Goal: Task Accomplishment & Management: Use online tool/utility

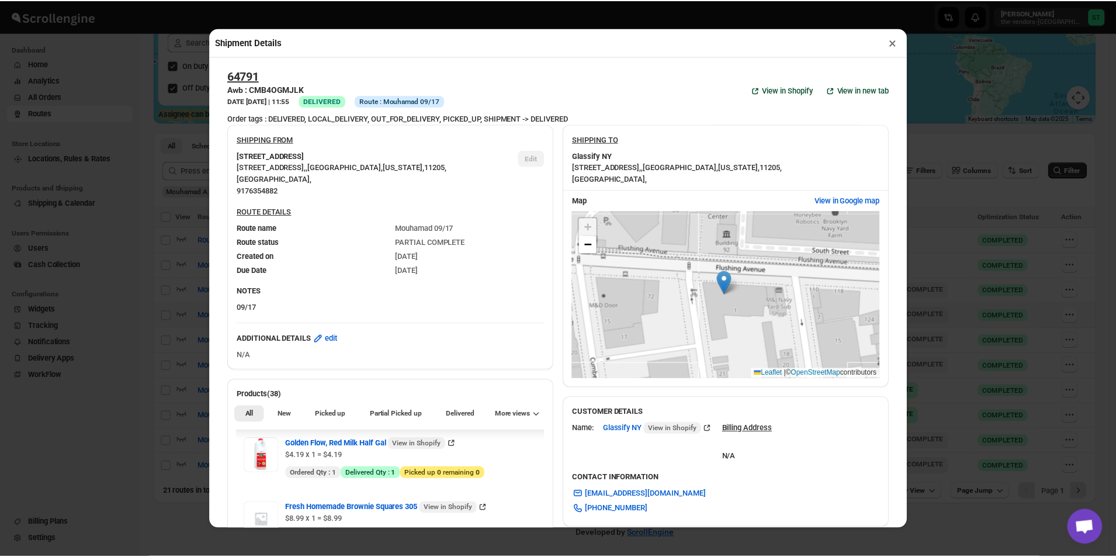
scroll to position [2104, 0]
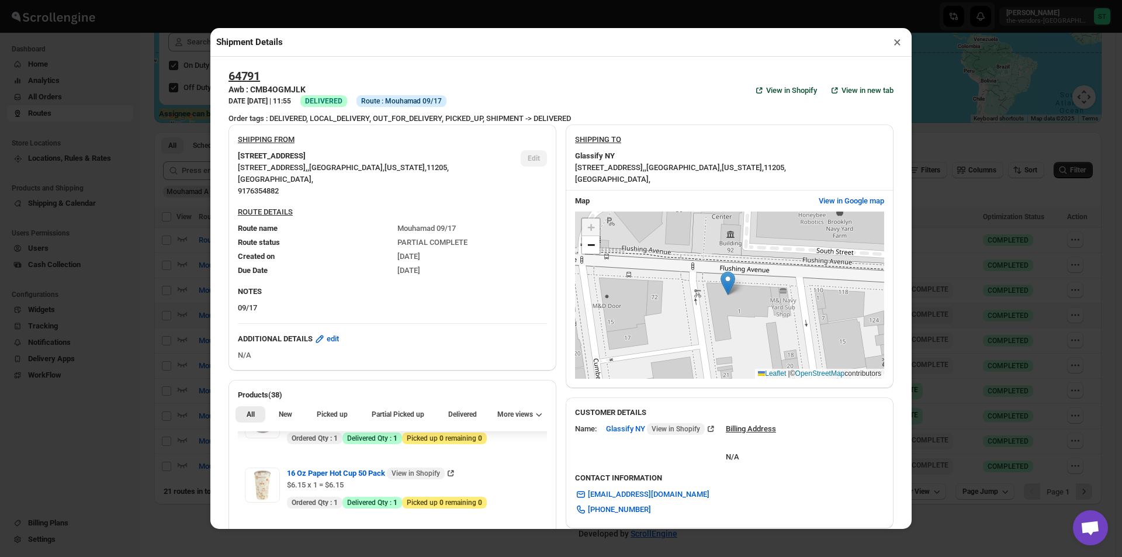
click at [899, 46] on button "×" at bounding box center [897, 42] width 17 height 16
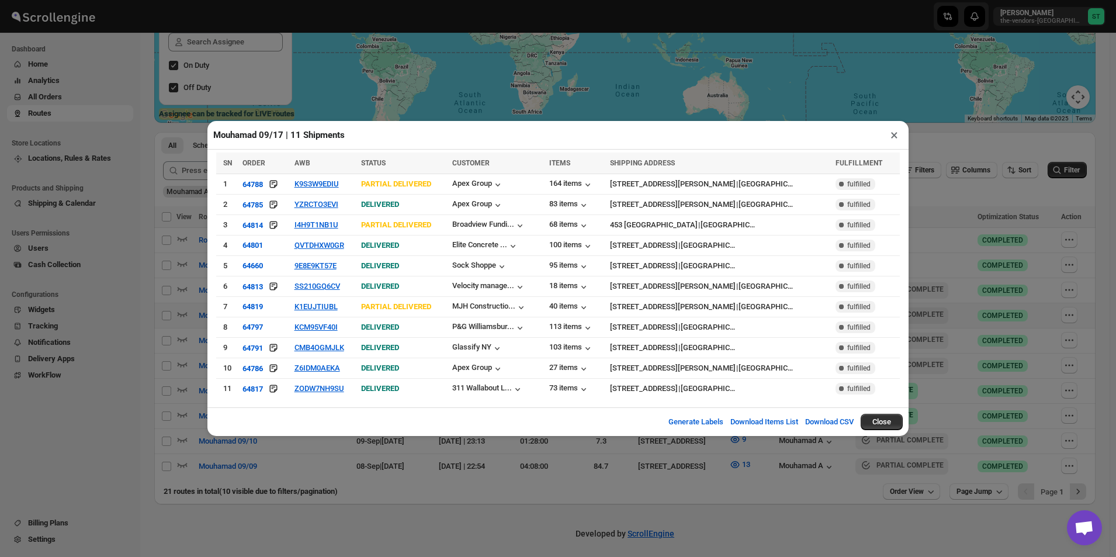
click at [888, 140] on button "×" at bounding box center [894, 135] width 17 height 16
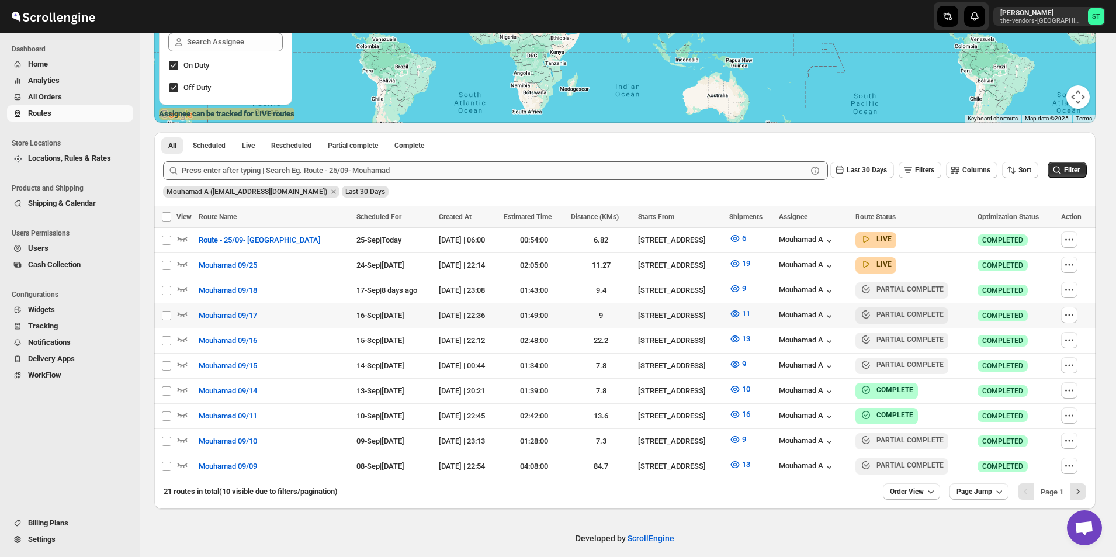
scroll to position [217, 0]
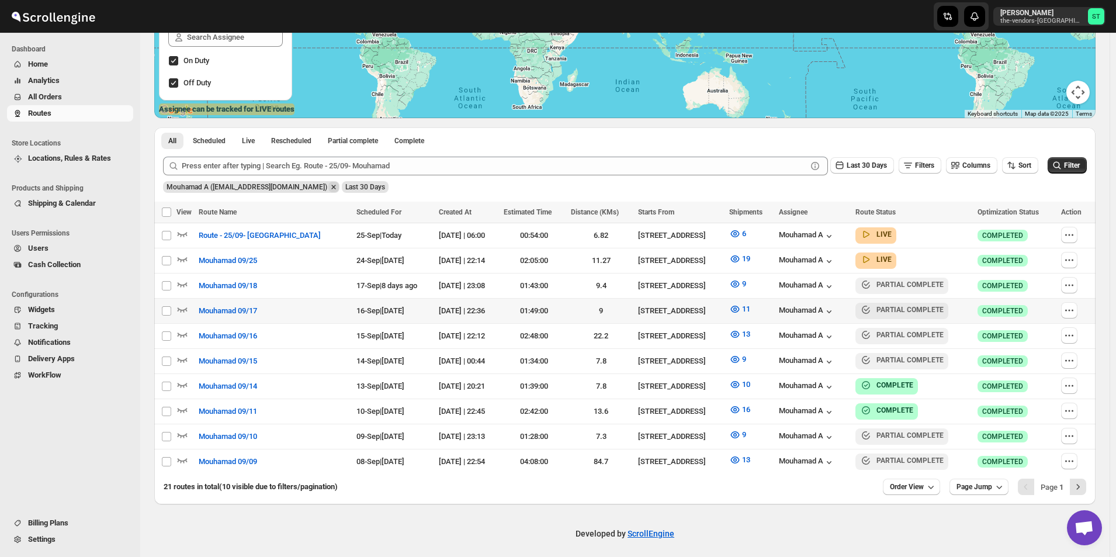
click at [328, 189] on icon "Remove Mouhamad A (akazzoumohamed6@gmail.com)" at bounding box center [333, 187] width 11 height 11
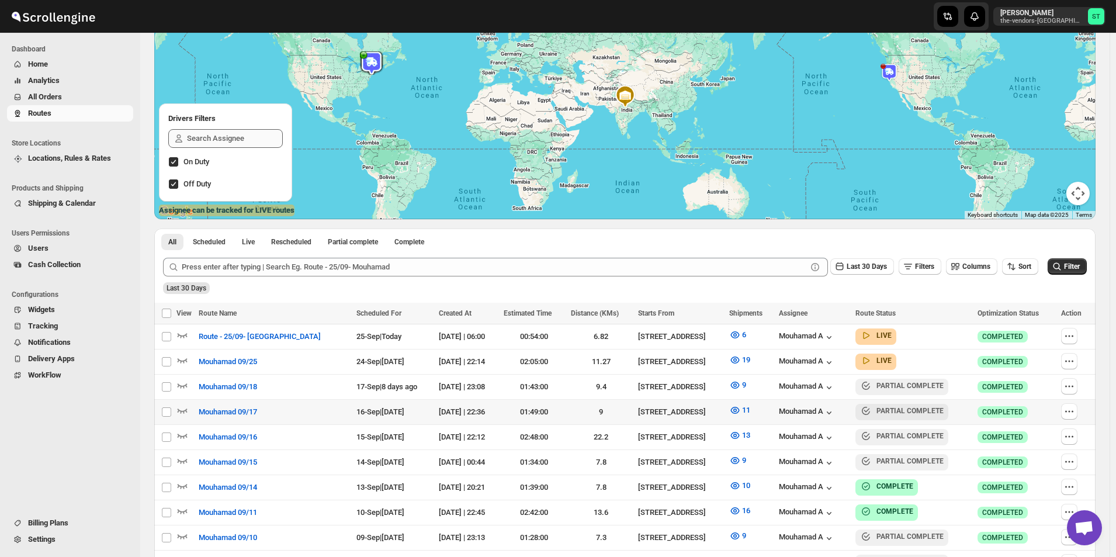
scroll to position [0, 0]
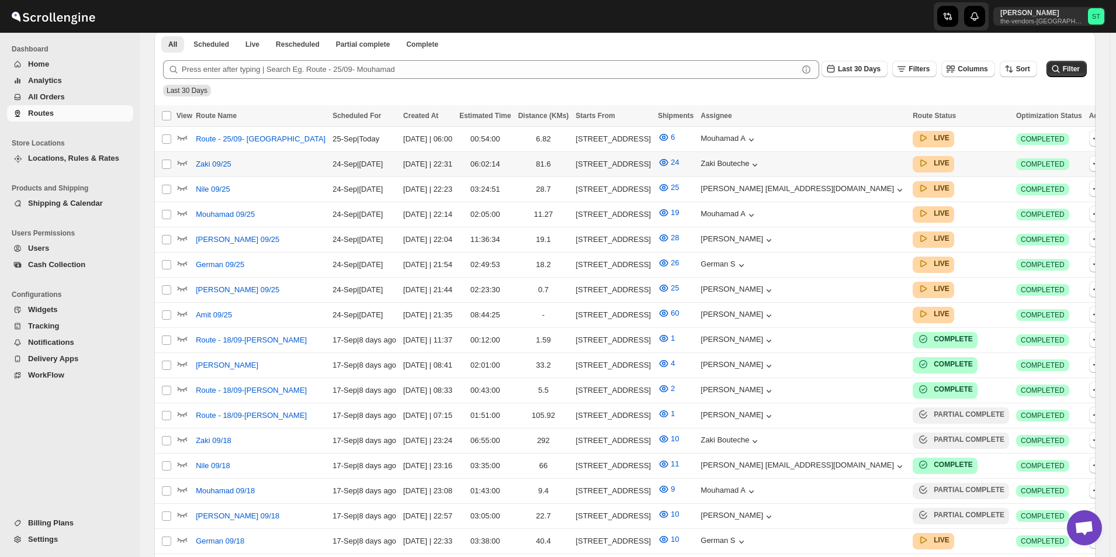
scroll to position [373, 0]
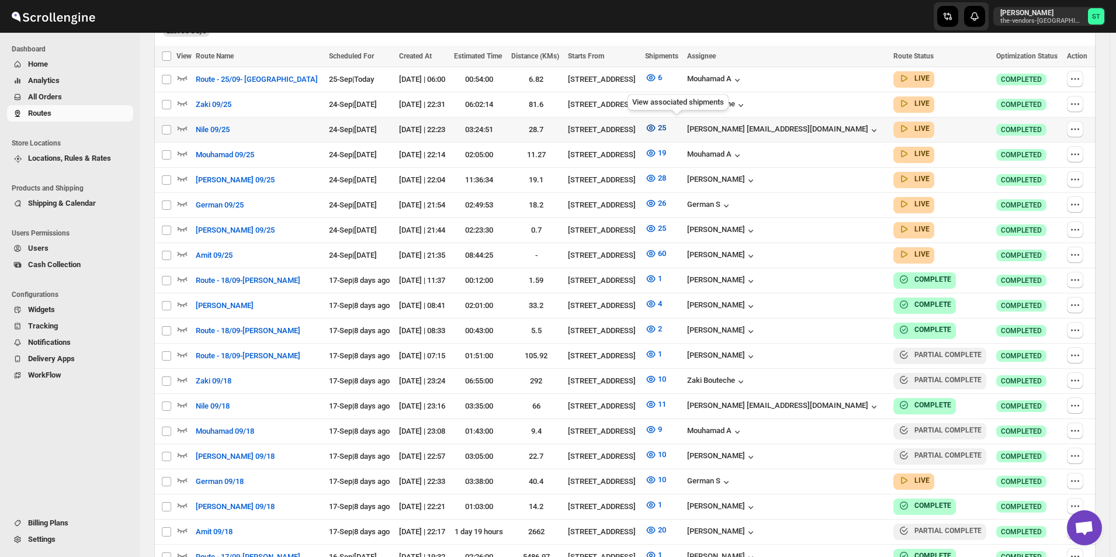
click at [657, 127] on icon "button" at bounding box center [651, 128] width 12 height 12
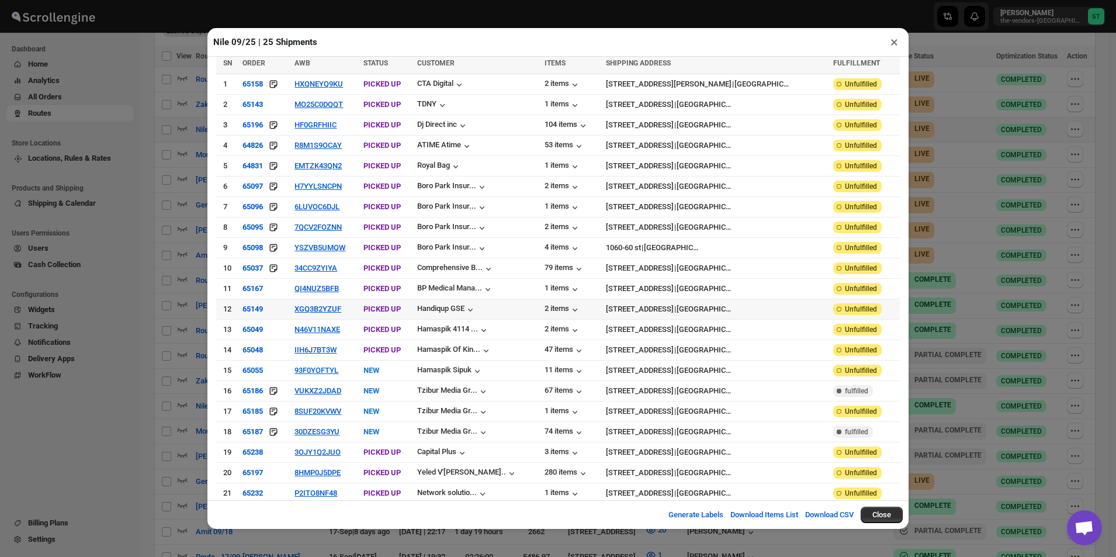
scroll to position [0, 0]
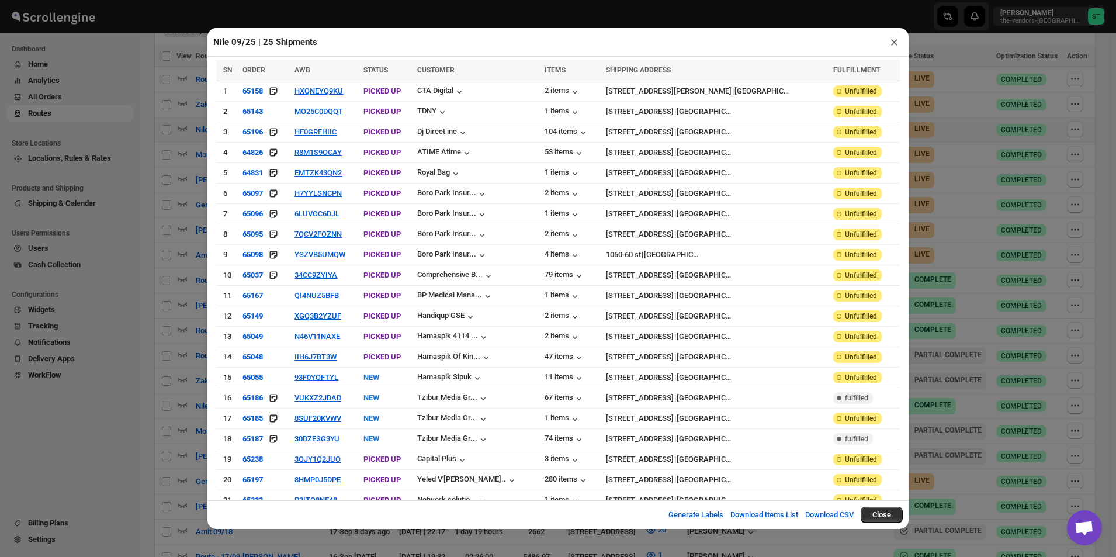
drag, startPoint x: 888, startPoint y: 46, endPoint x: 882, endPoint y: 50, distance: 7.1
click at [886, 47] on button "×" at bounding box center [894, 42] width 17 height 16
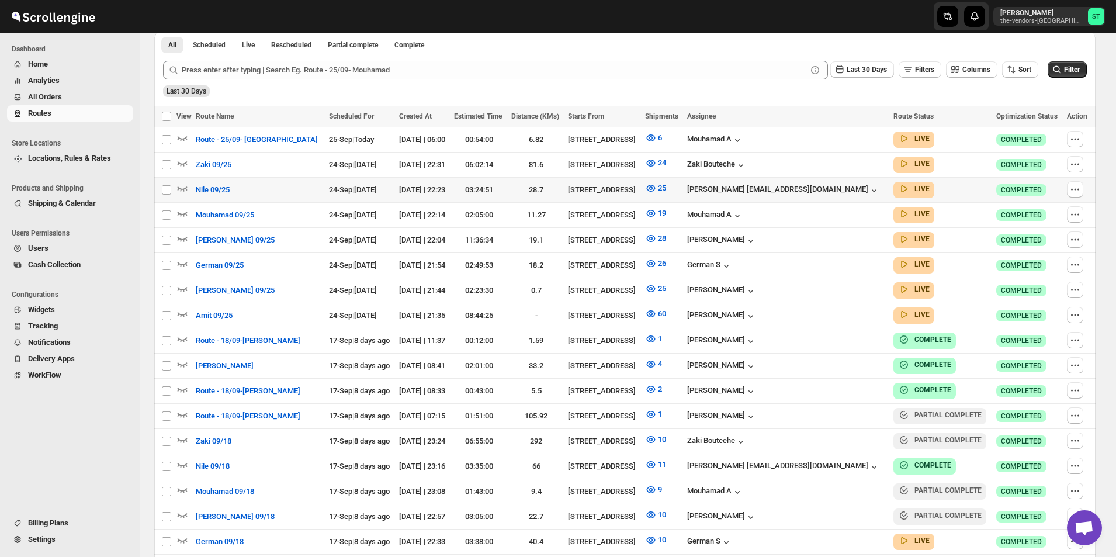
scroll to position [373, 0]
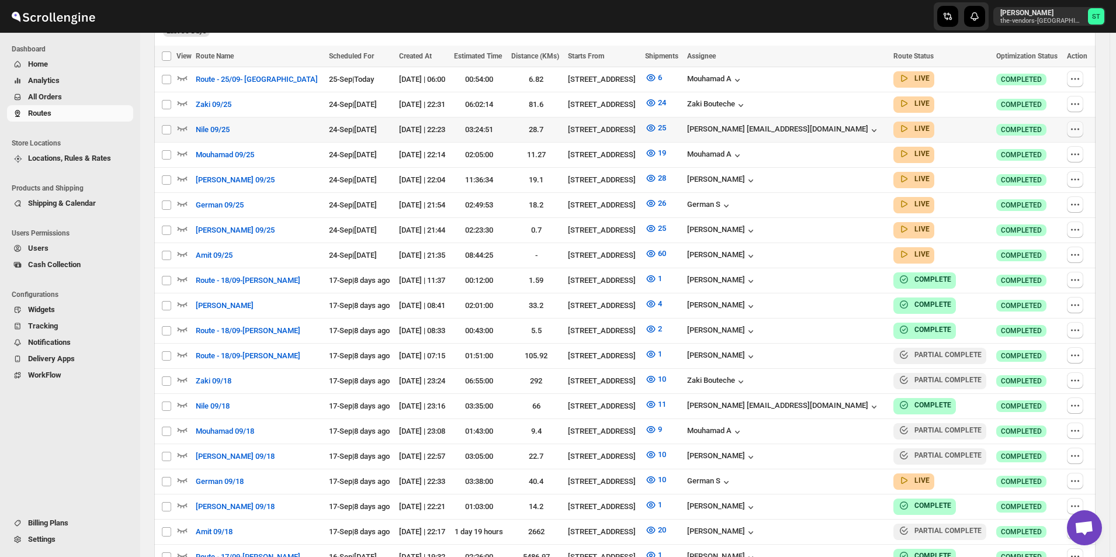
click at [1083, 131] on button "button" at bounding box center [1075, 129] width 16 height 16
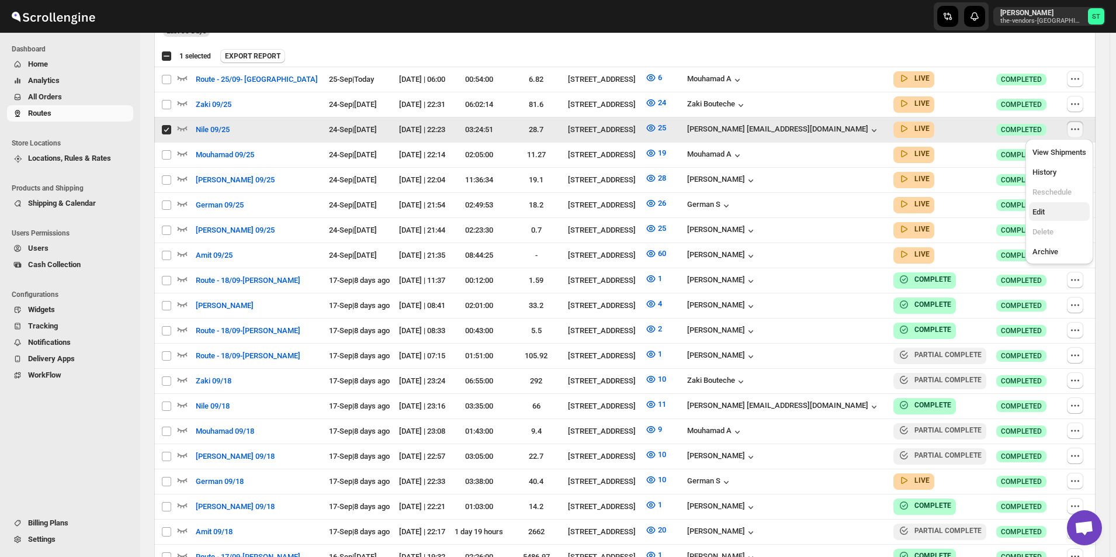
click at [1038, 209] on span "Edit" at bounding box center [1039, 211] width 12 height 9
checkbox input "false"
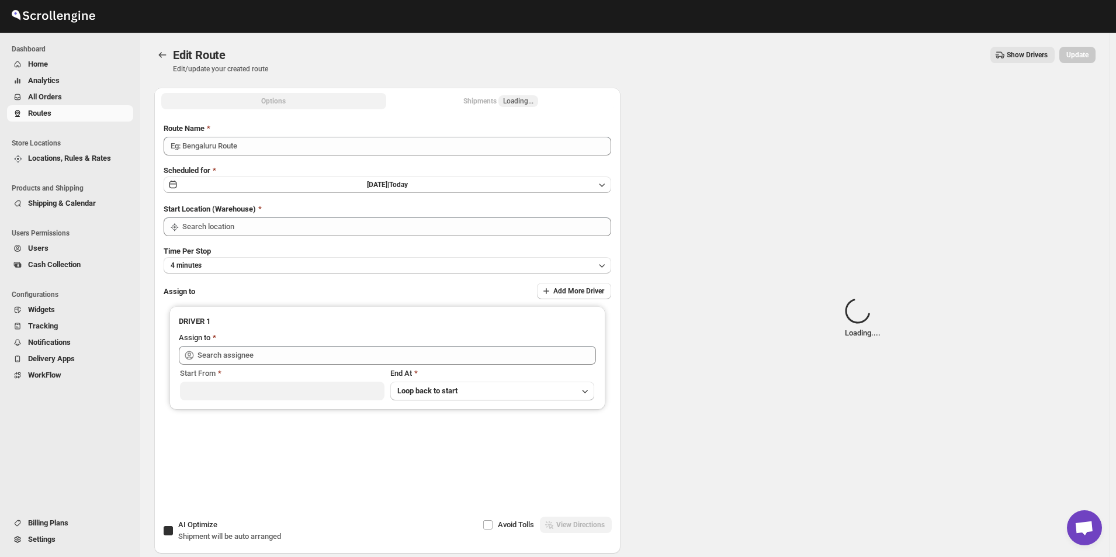
type input "Nile 09/25"
checkbox input "true"
type input "[STREET_ADDRESS]"
type input "[PERSON_NAME] [EMAIL_ADDRESS][DOMAIN_NAME] ([EMAIL_ADDRESS][DOMAIN_NAME])"
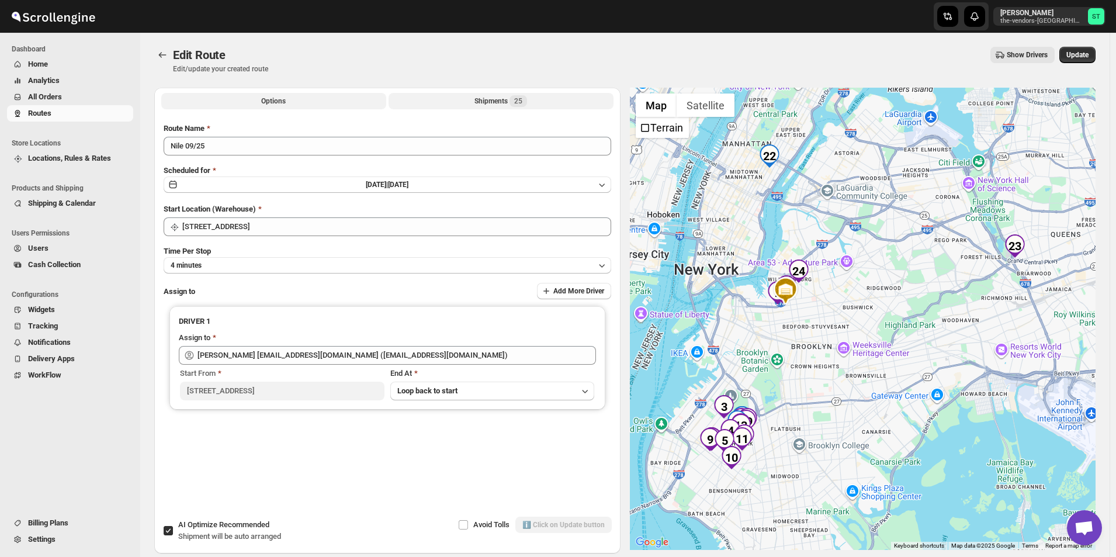
click at [507, 106] on div "Shipments 25" at bounding box center [500, 101] width 53 height 12
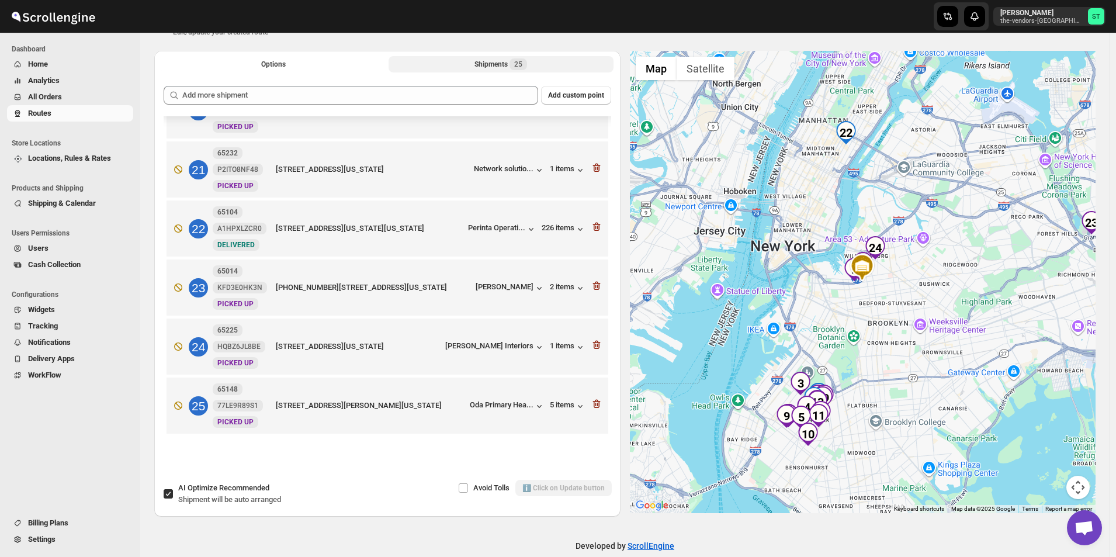
scroll to position [55, 0]
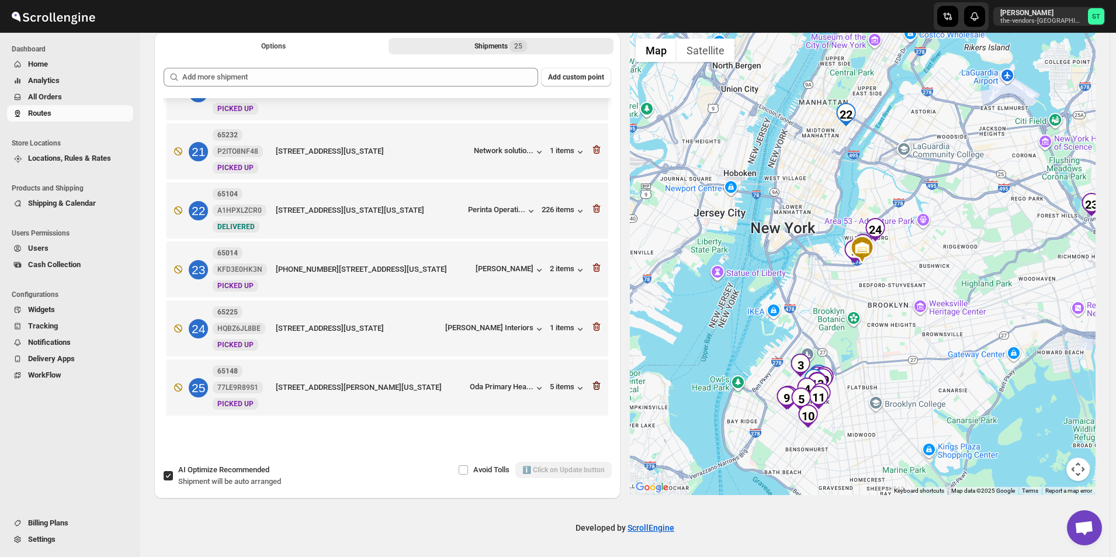
click at [596, 387] on icon "button" at bounding box center [597, 386] width 8 height 9
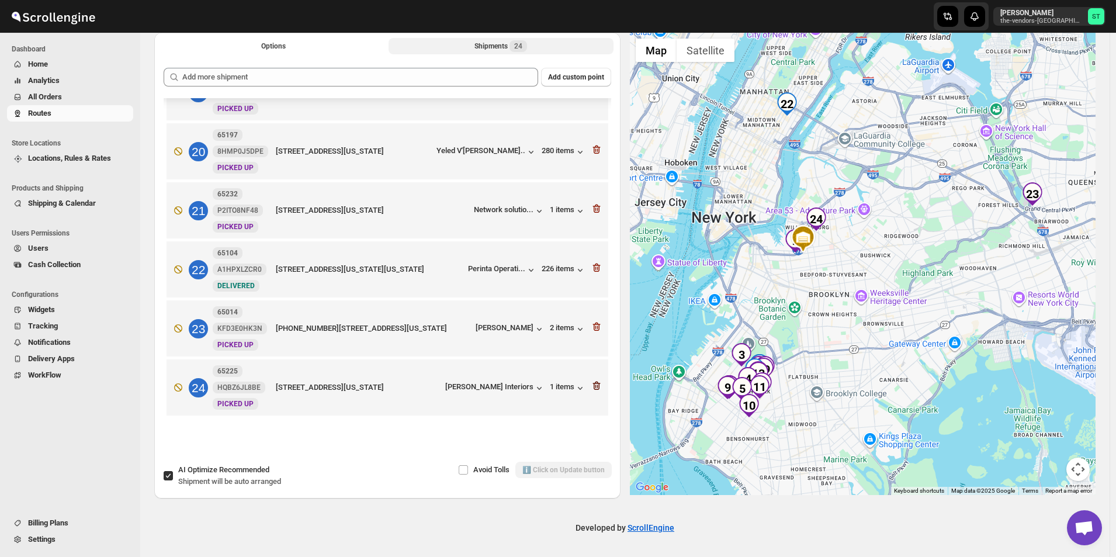
scroll to position [1099, 0]
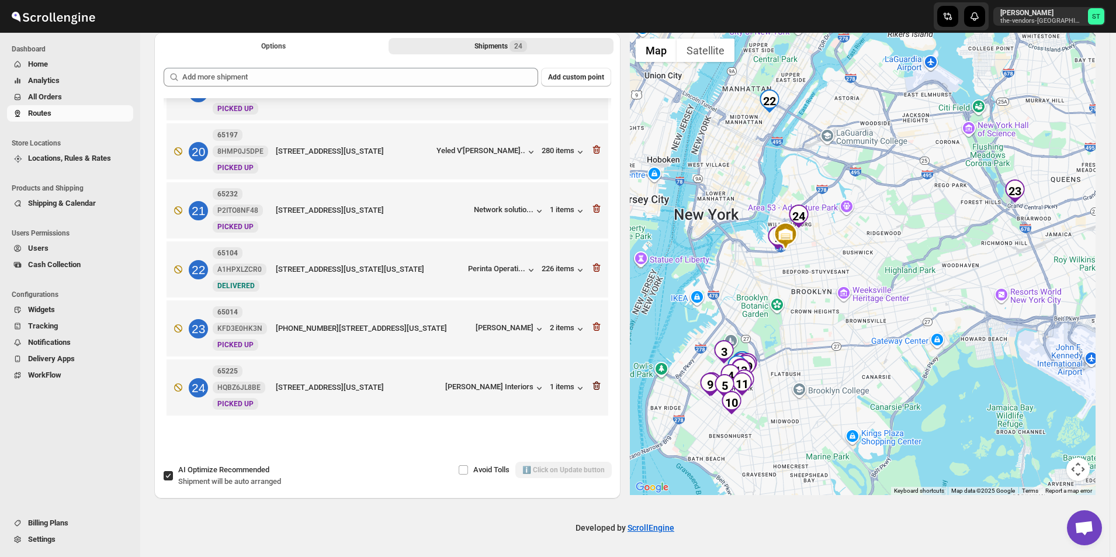
click at [596, 384] on icon "button" at bounding box center [597, 386] width 8 height 9
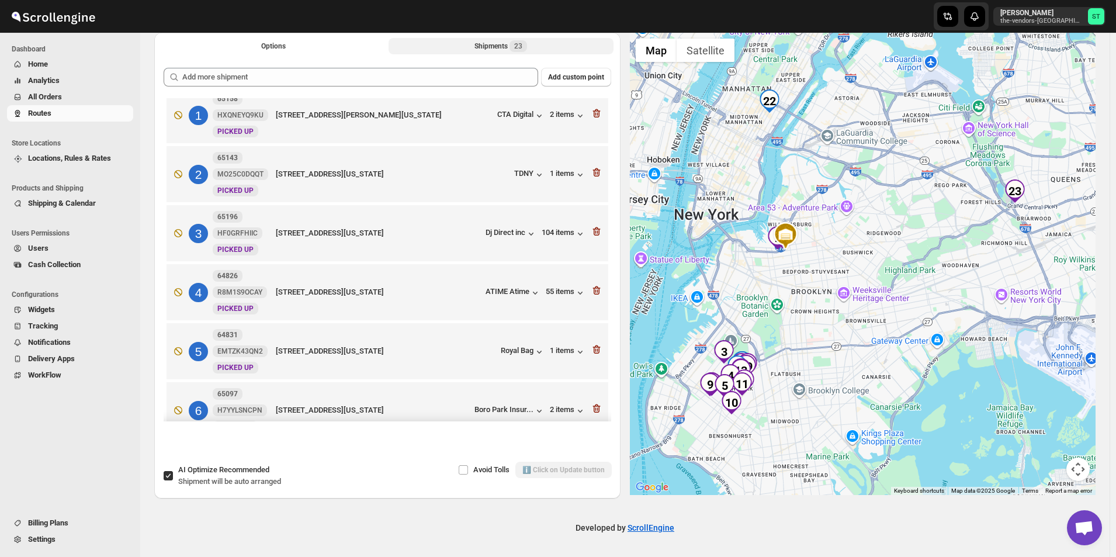
scroll to position [0, 0]
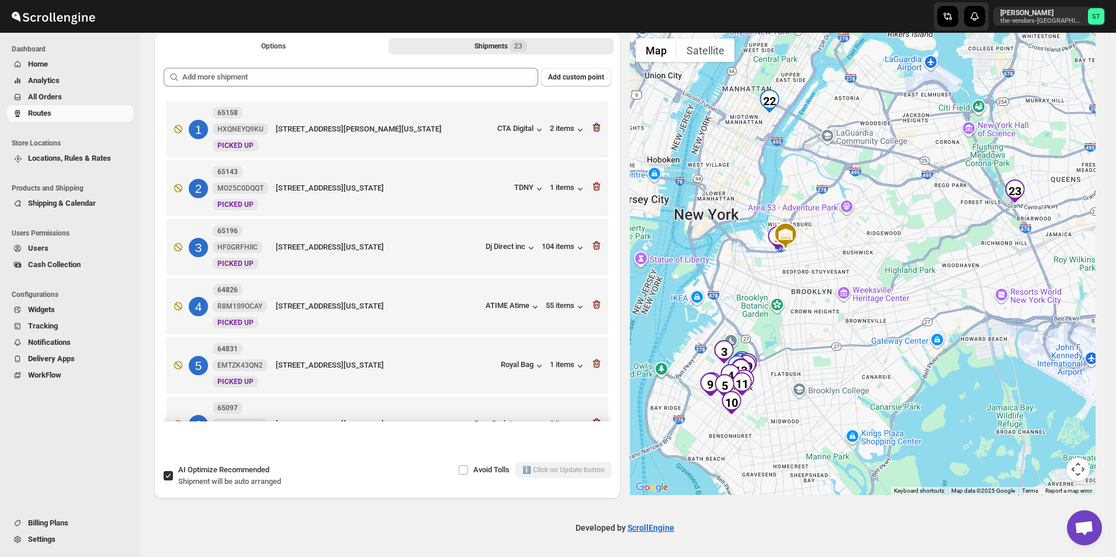
click at [591, 128] on icon "button" at bounding box center [597, 128] width 12 height 12
click at [593, 125] on icon "button" at bounding box center [597, 127] width 8 height 9
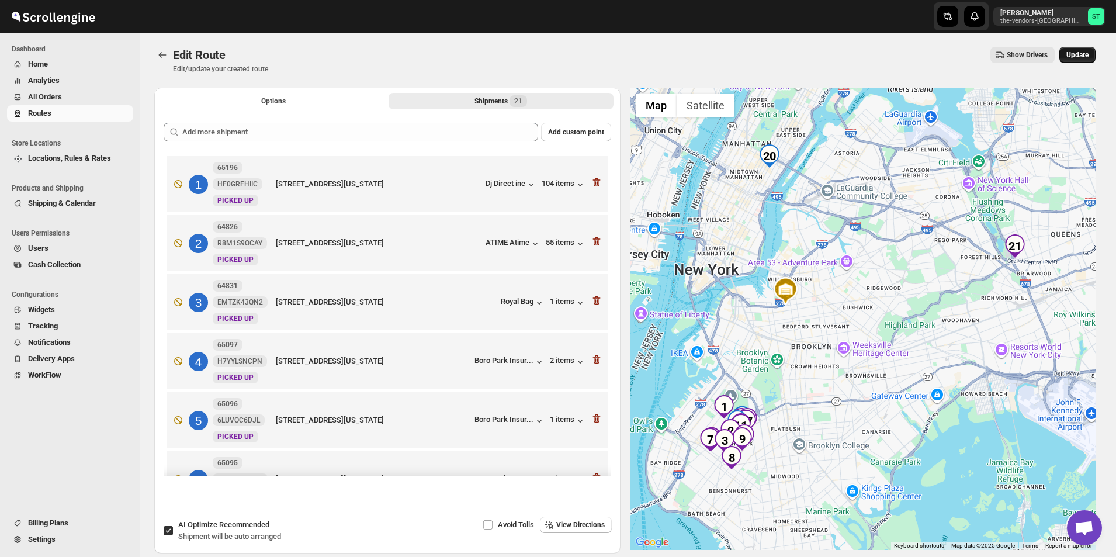
drag, startPoint x: 1086, startPoint y: 56, endPoint x: 1080, endPoint y: 54, distance: 6.5
click at [1085, 56] on span "Update" at bounding box center [1077, 54] width 22 height 9
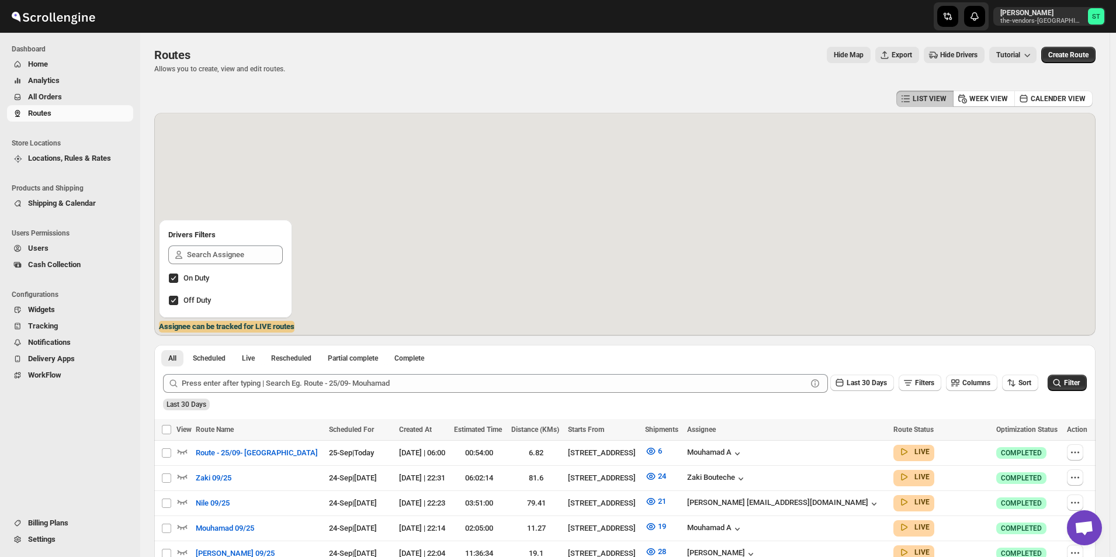
click at [56, 94] on span "All Orders" at bounding box center [45, 96] width 34 height 9
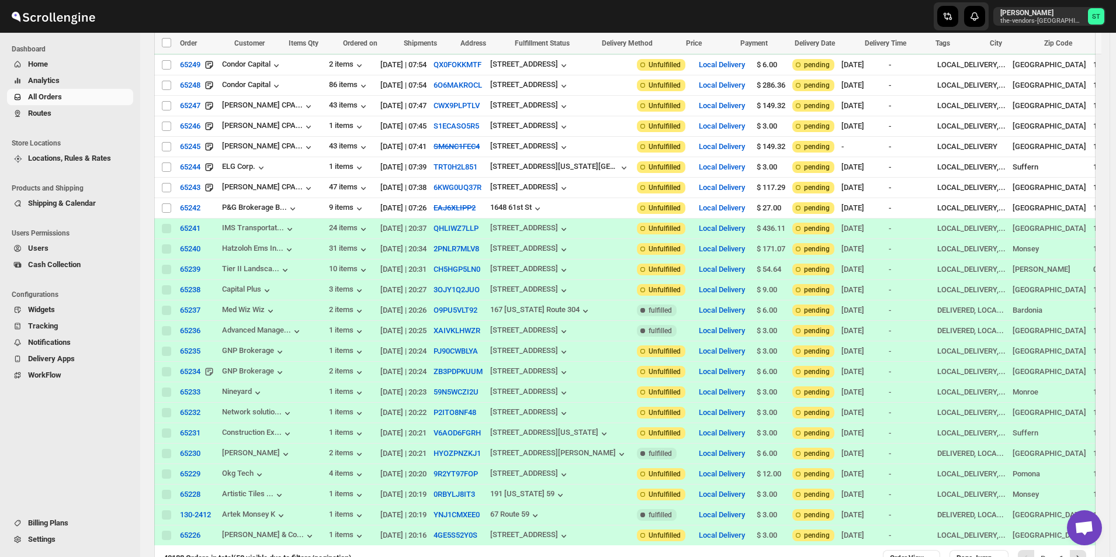
scroll to position [702, 0]
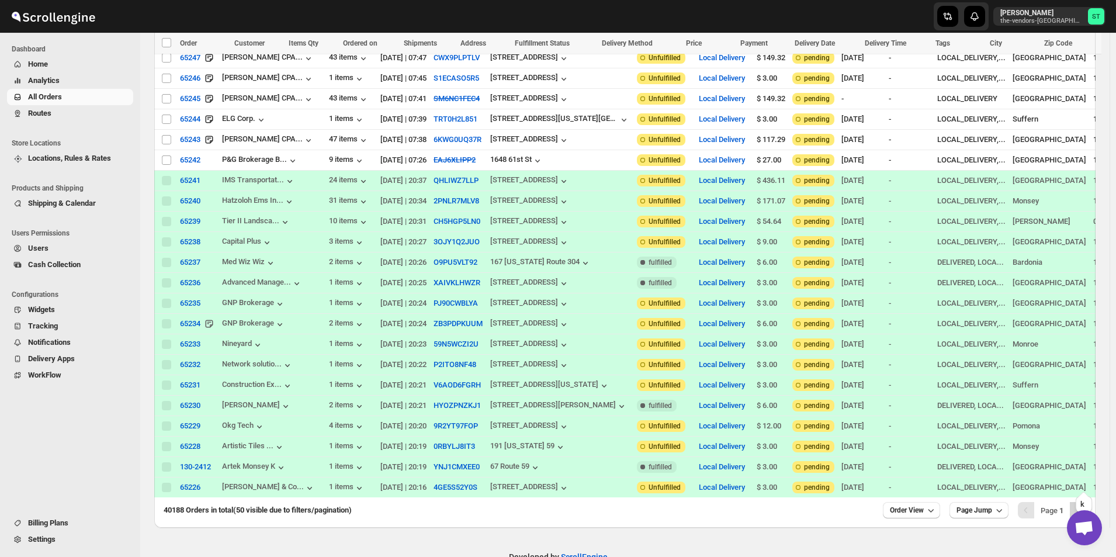
click at [1079, 504] on icon "Next" at bounding box center [1078, 510] width 12 height 12
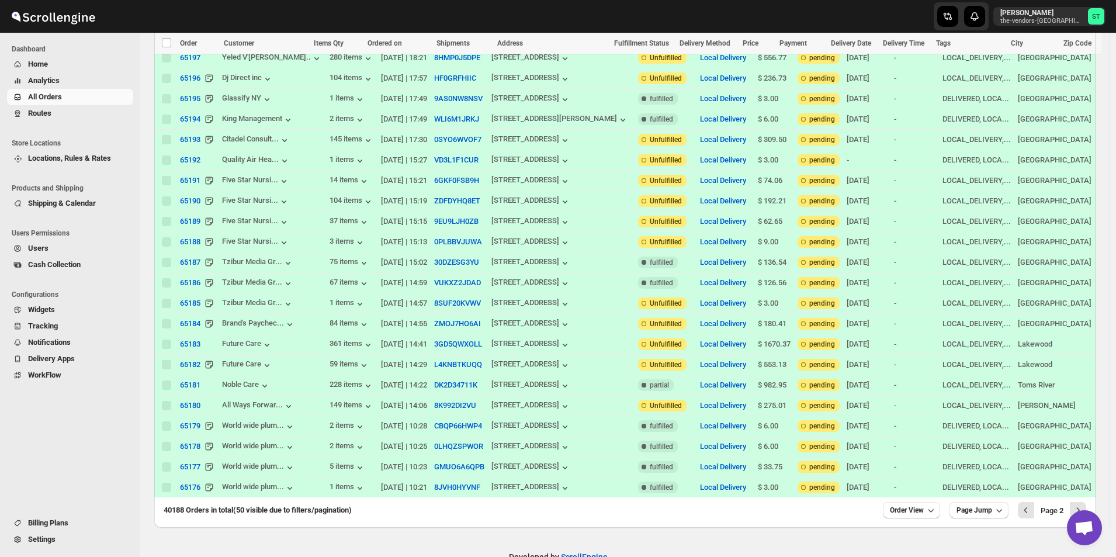
scroll to position [0, 0]
click at [1082, 504] on icon "Next" at bounding box center [1078, 510] width 12 height 12
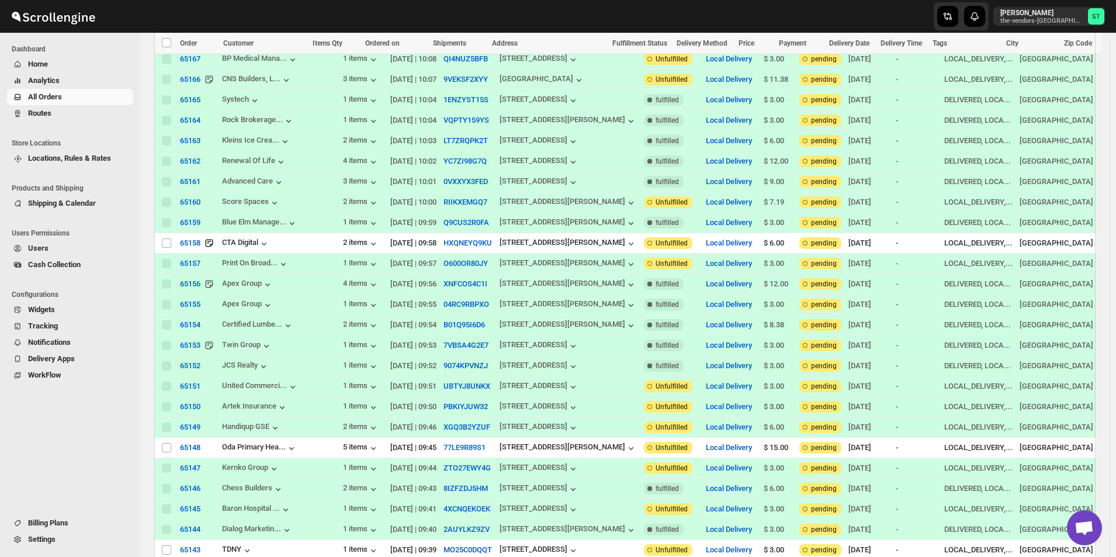
scroll to position [584, 0]
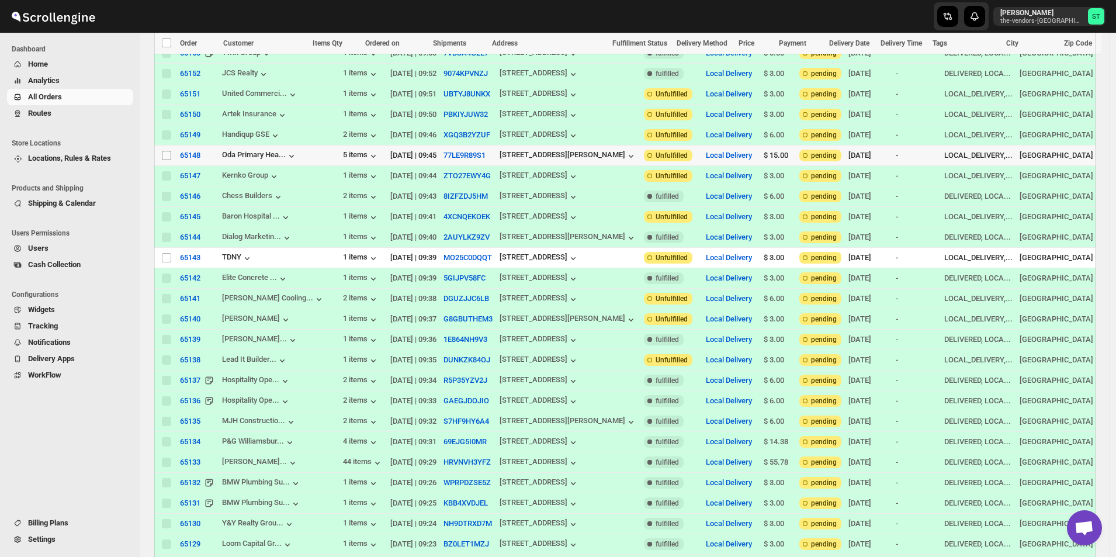
click at [166, 151] on input "Select order" at bounding box center [166, 155] width 9 height 9
checkbox input "true"
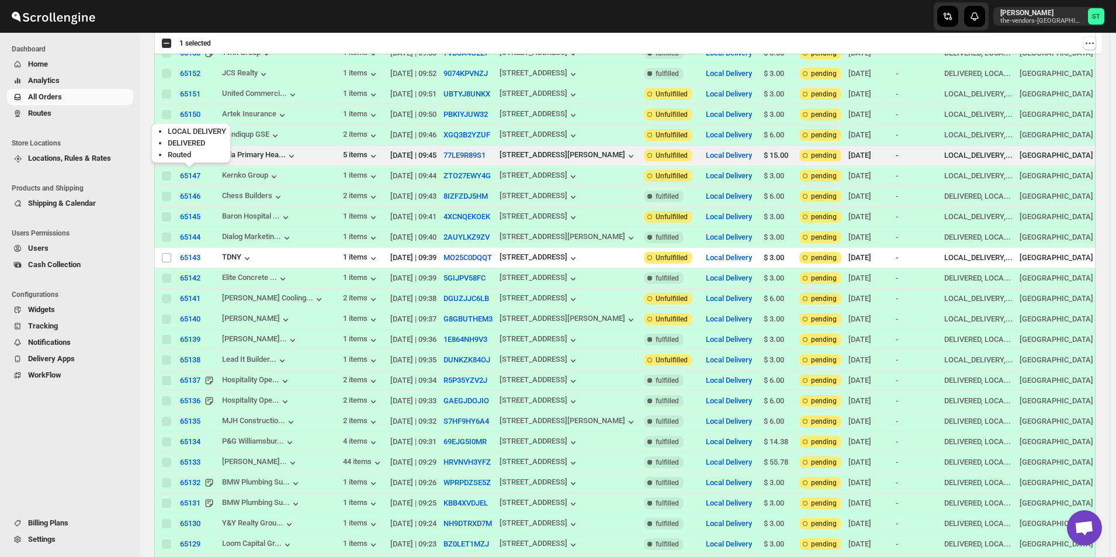
scroll to position [0, 0]
click at [165, 253] on input "Select order" at bounding box center [166, 257] width 9 height 9
checkbox input "true"
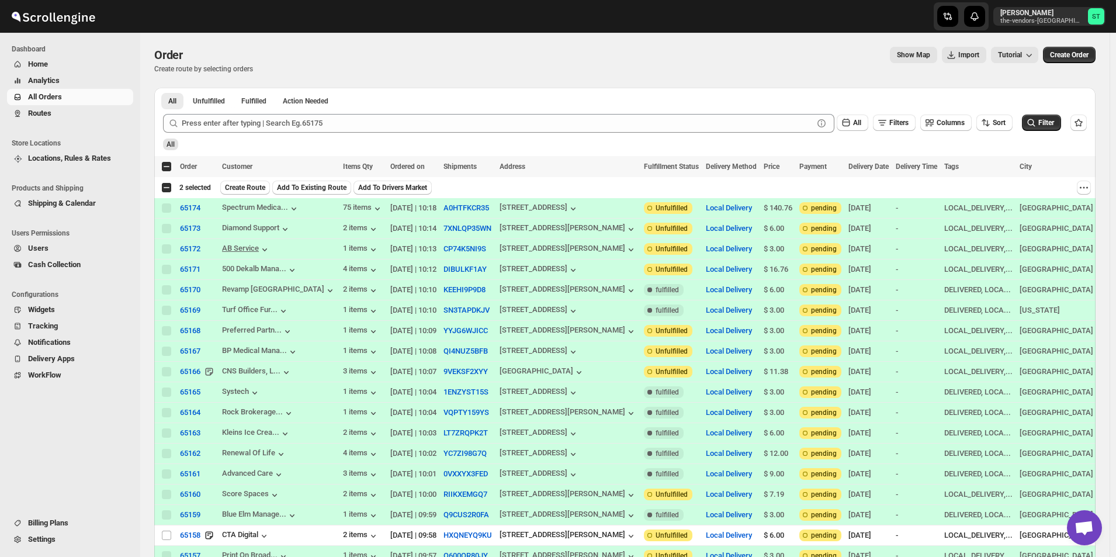
scroll to position [292, 0]
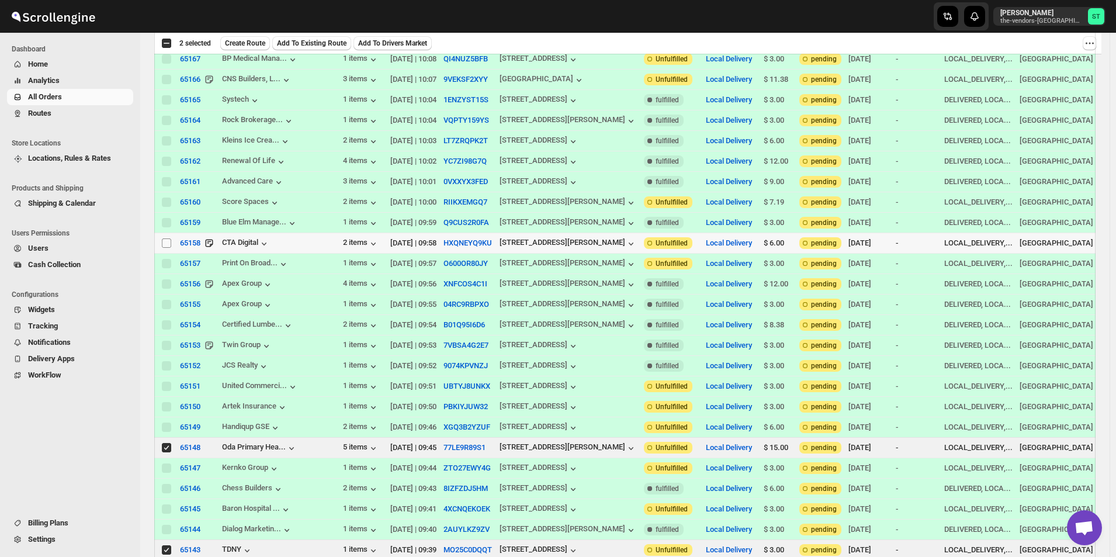
click at [169, 238] on input "Select order" at bounding box center [166, 242] width 9 height 9
checkbox input "true"
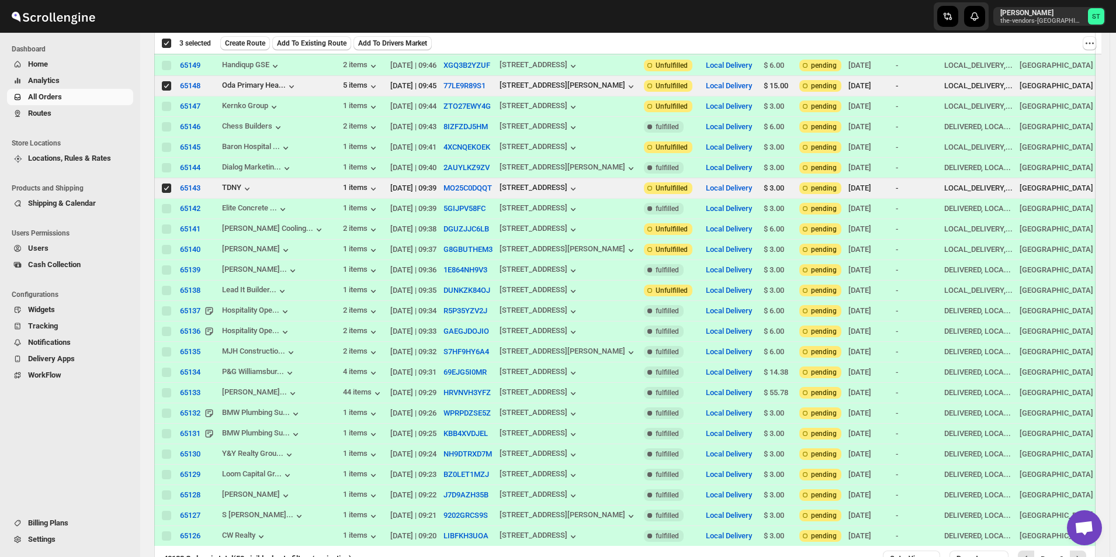
scroll to position [702, 0]
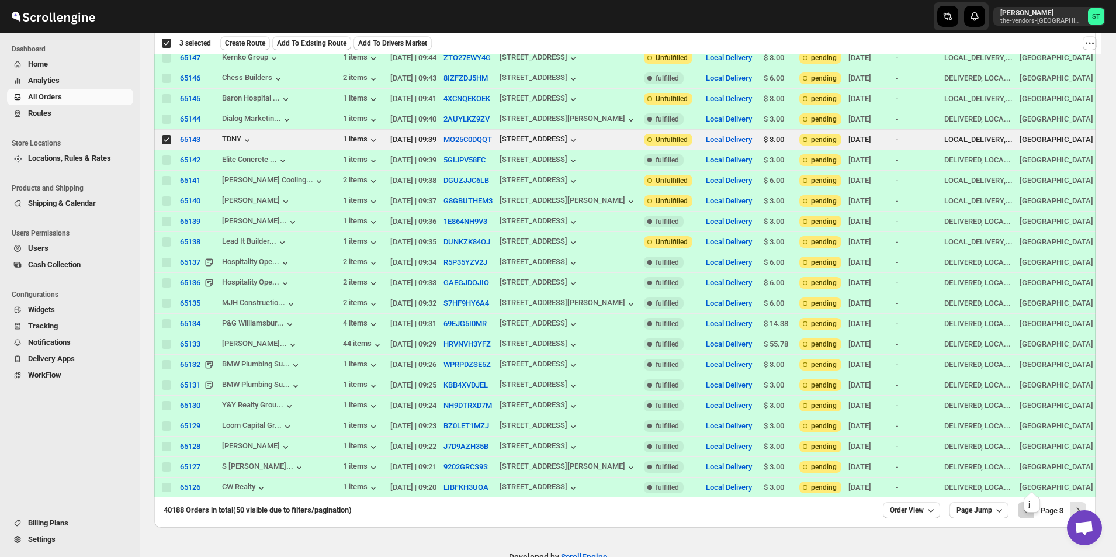
click at [1032, 504] on icon "Previous" at bounding box center [1026, 510] width 12 height 12
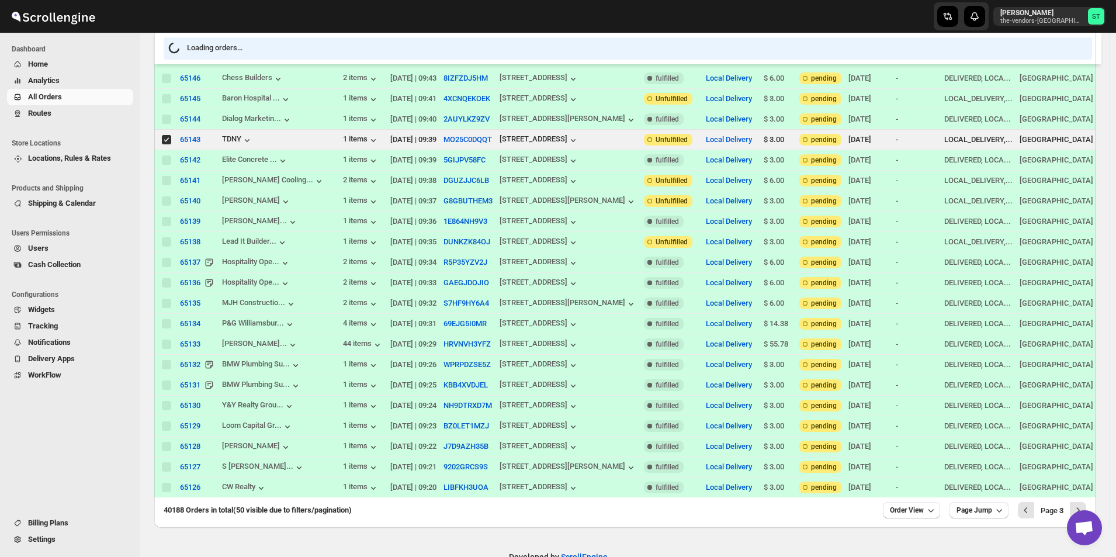
scroll to position [0, 0]
checkbox input "false"
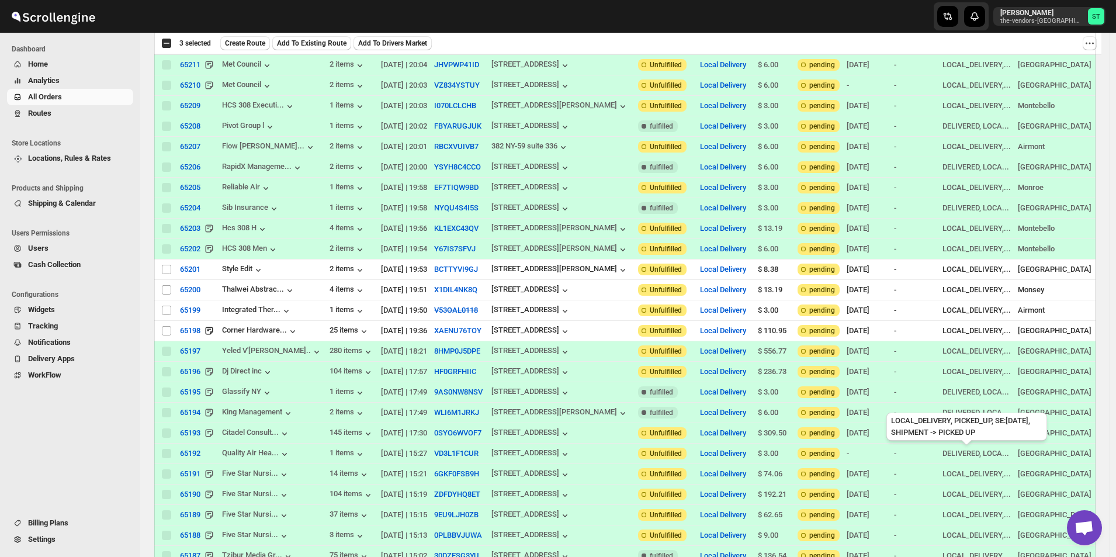
scroll to position [702, 0]
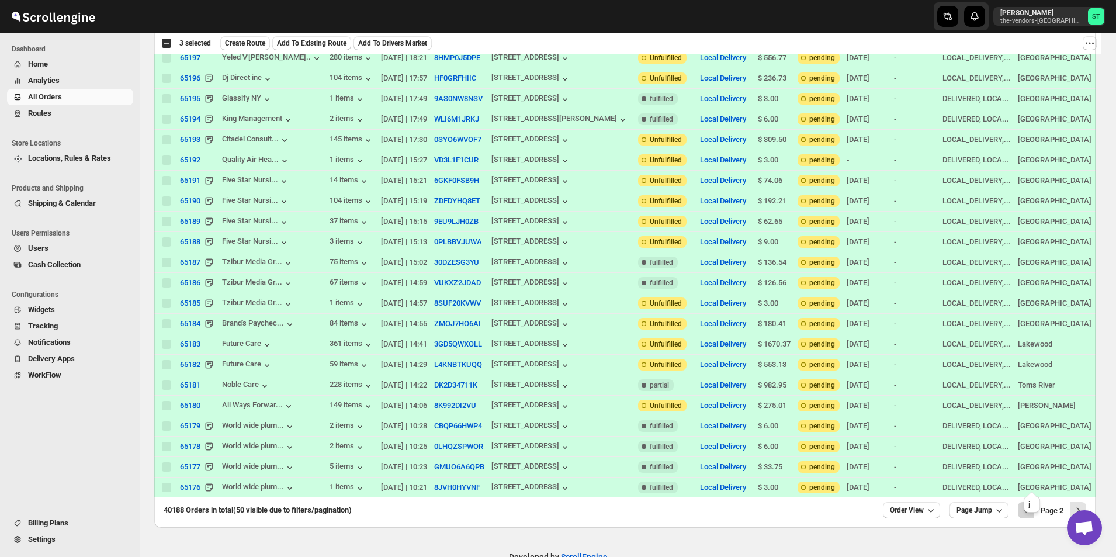
click at [1026, 502] on button "Previous" at bounding box center [1026, 510] width 16 height 16
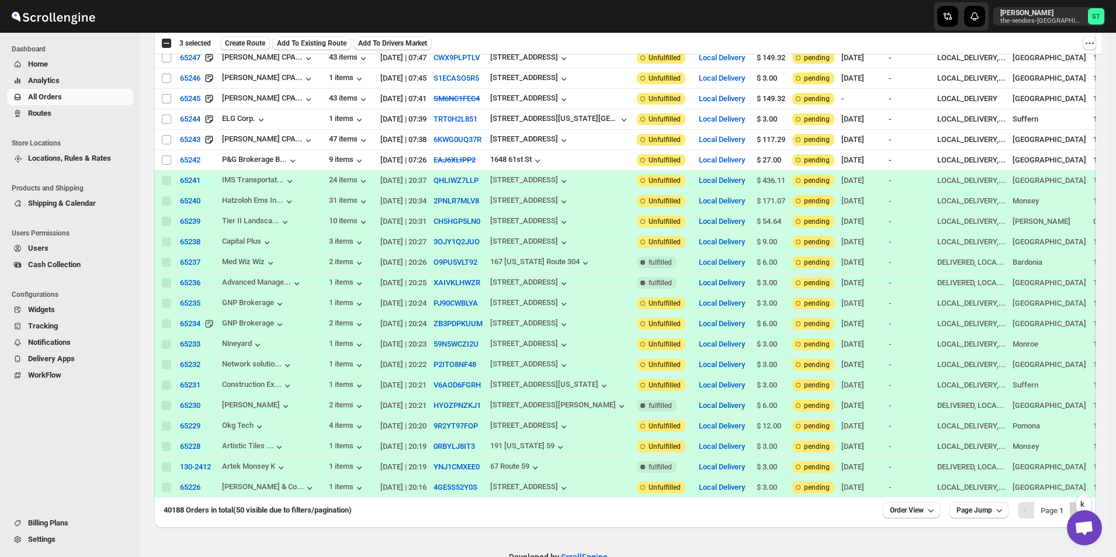
click at [1083, 504] on icon "Next" at bounding box center [1078, 510] width 12 height 12
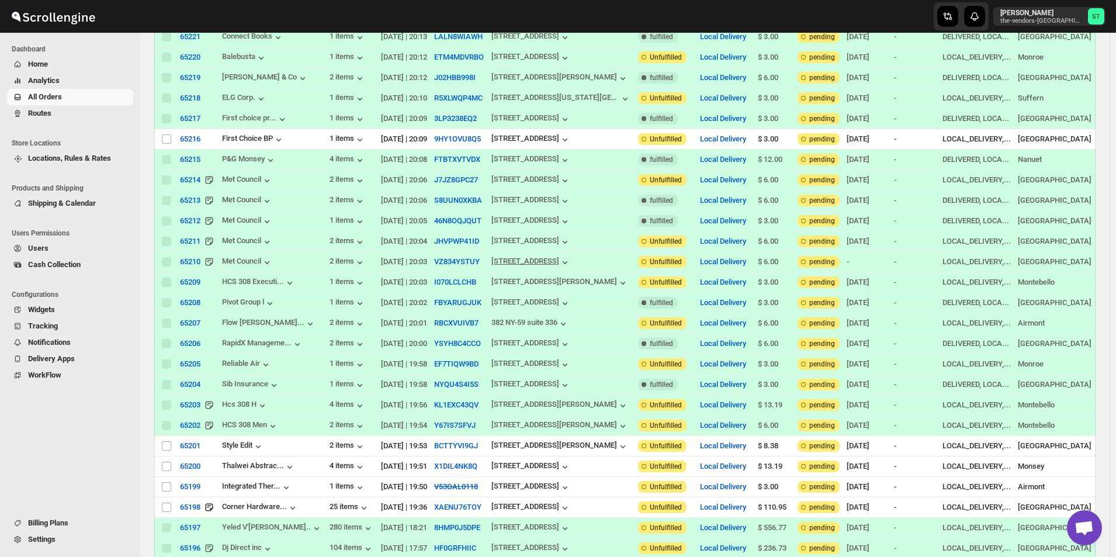
scroll to position [0, 0]
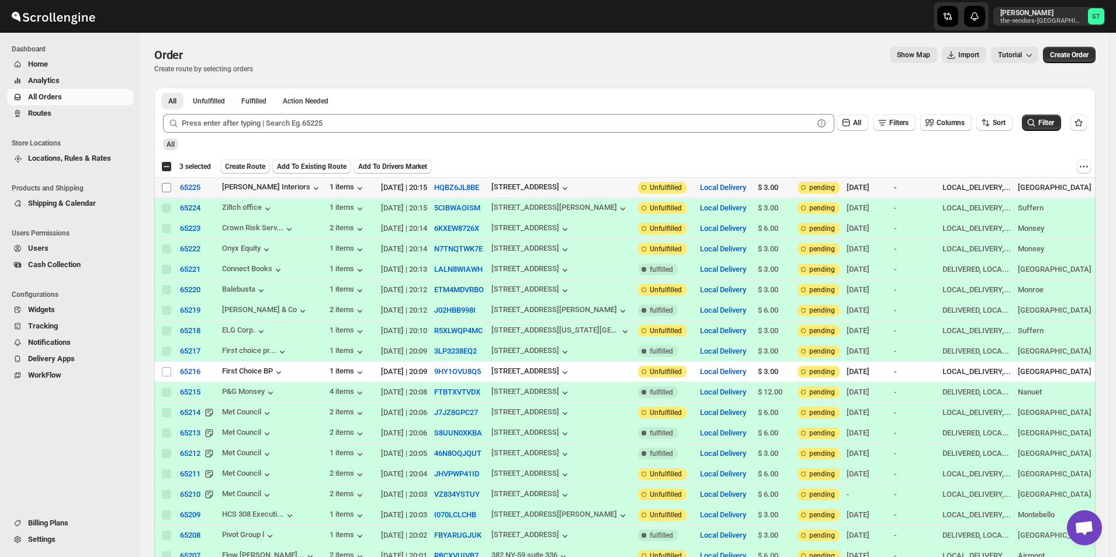
click at [170, 185] on input "Select order" at bounding box center [166, 187] width 9 height 9
checkbox input "true"
click at [242, 163] on span "Create Route" at bounding box center [245, 166] width 40 height 9
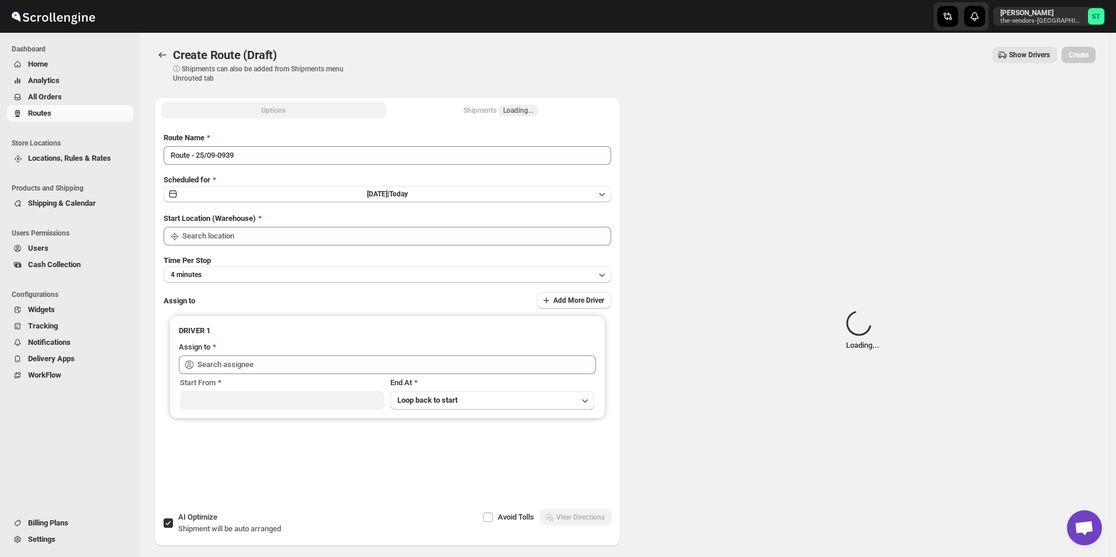
type input "[STREET_ADDRESS]"
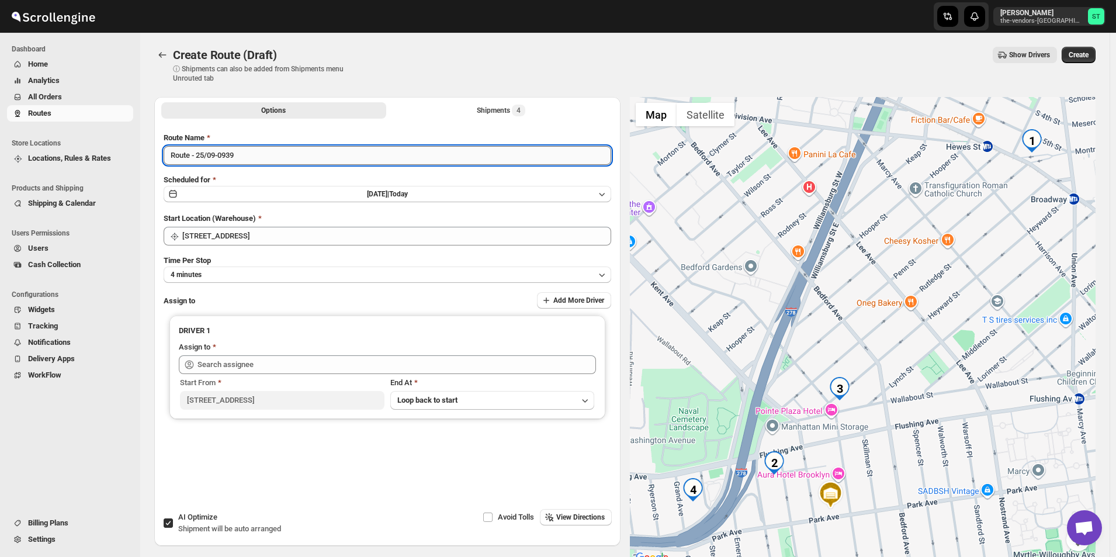
click at [363, 160] on input "Route - 25/09-0939" at bounding box center [388, 155] width 448 height 19
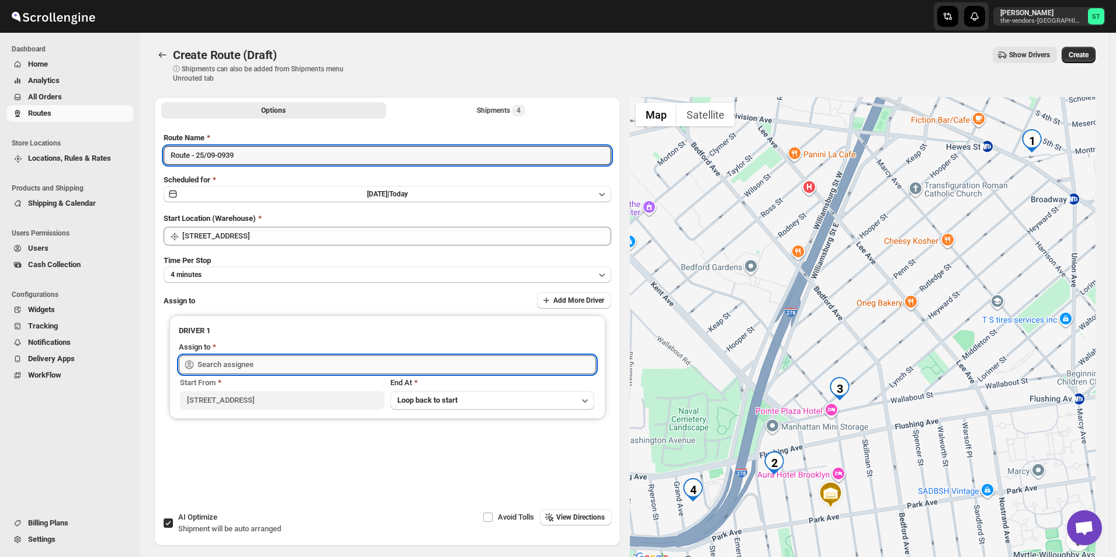
click at [254, 370] on input "text" at bounding box center [397, 364] width 399 height 19
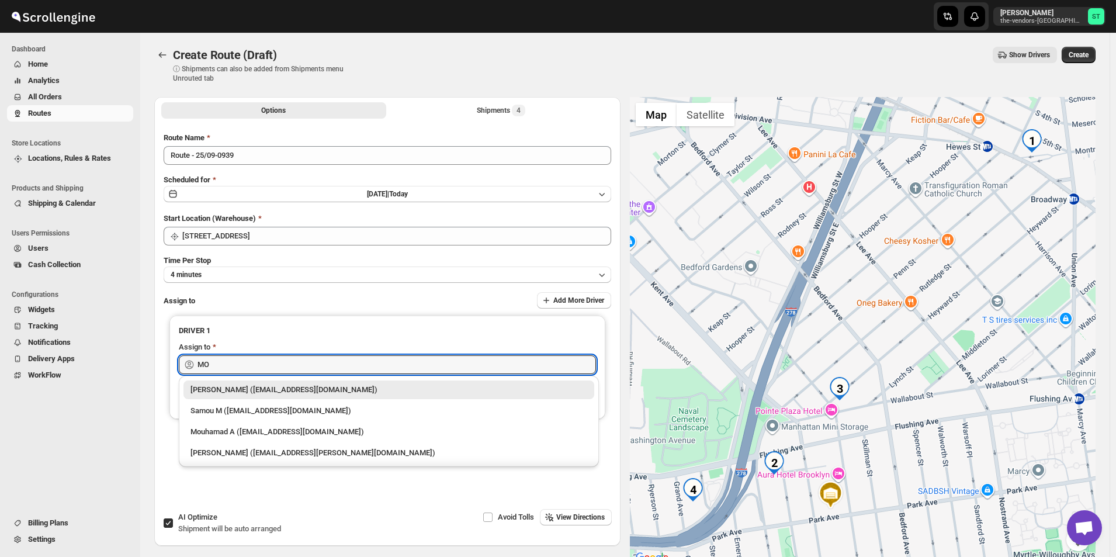
click at [264, 434] on div "Mouhamad A ([EMAIL_ADDRESS][DOMAIN_NAME])" at bounding box center [388, 432] width 397 height 12
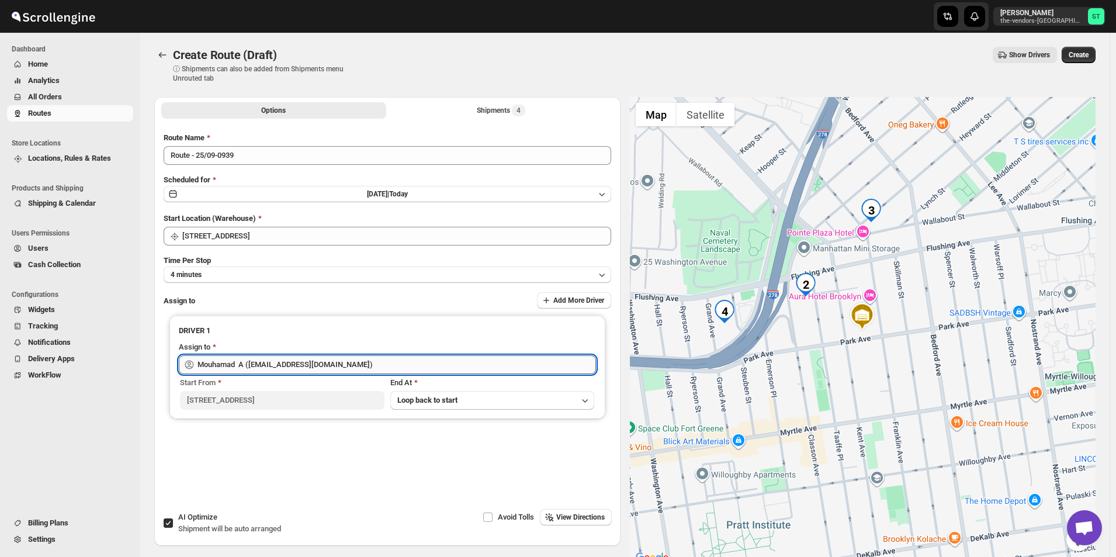
drag, startPoint x: 238, startPoint y: 362, endPoint x: 201, endPoint y: 356, distance: 37.3
click at [199, 358] on input "Mouhamad A ([EMAIL_ADDRESS][DOMAIN_NAME])" at bounding box center [397, 364] width 399 height 19
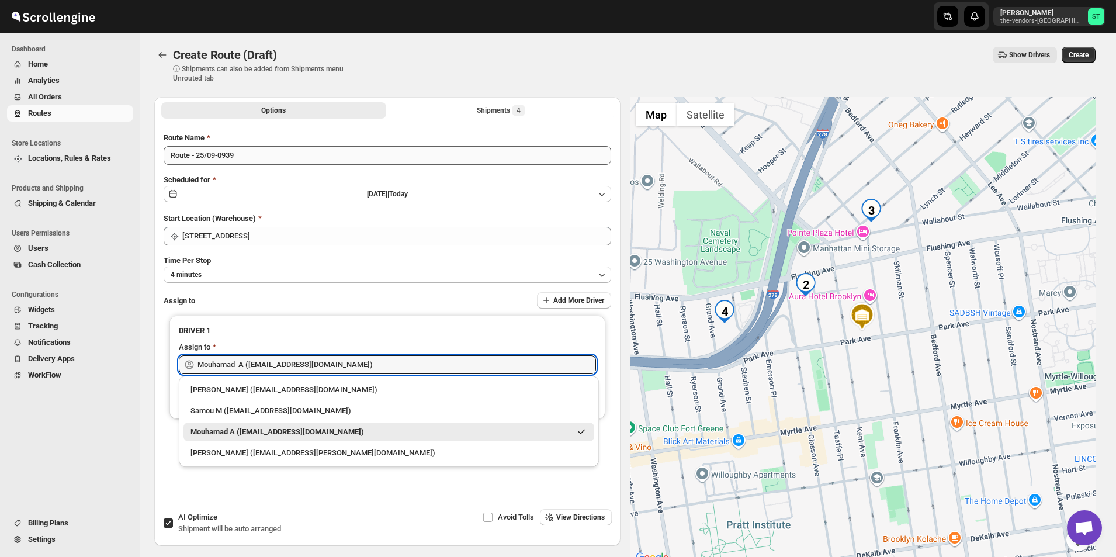
type input "Mouhamad A ([EMAIL_ADDRESS][DOMAIN_NAME])"
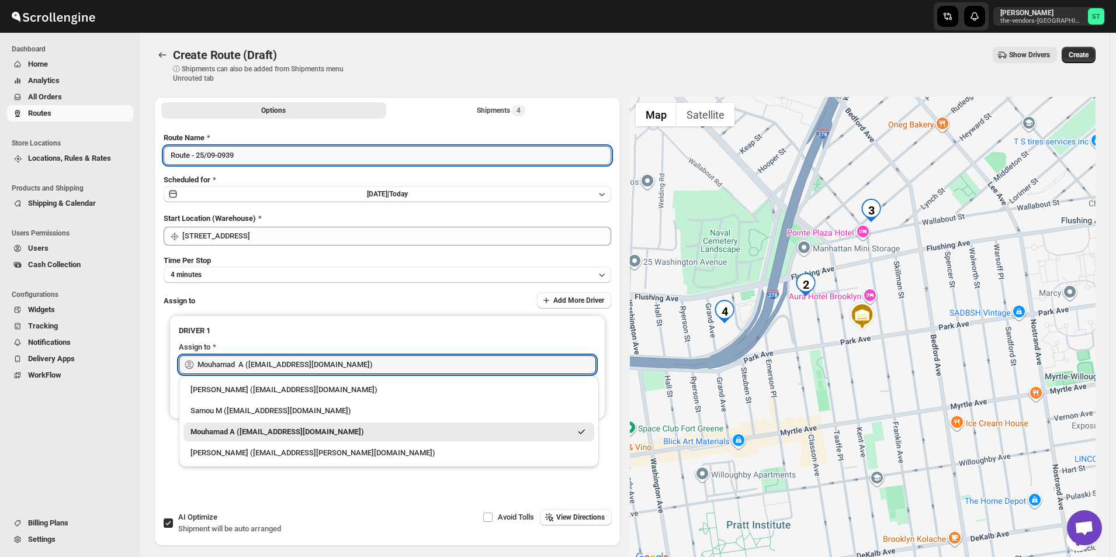
click at [295, 157] on input "Route - 25/09-0939" at bounding box center [388, 155] width 448 height 19
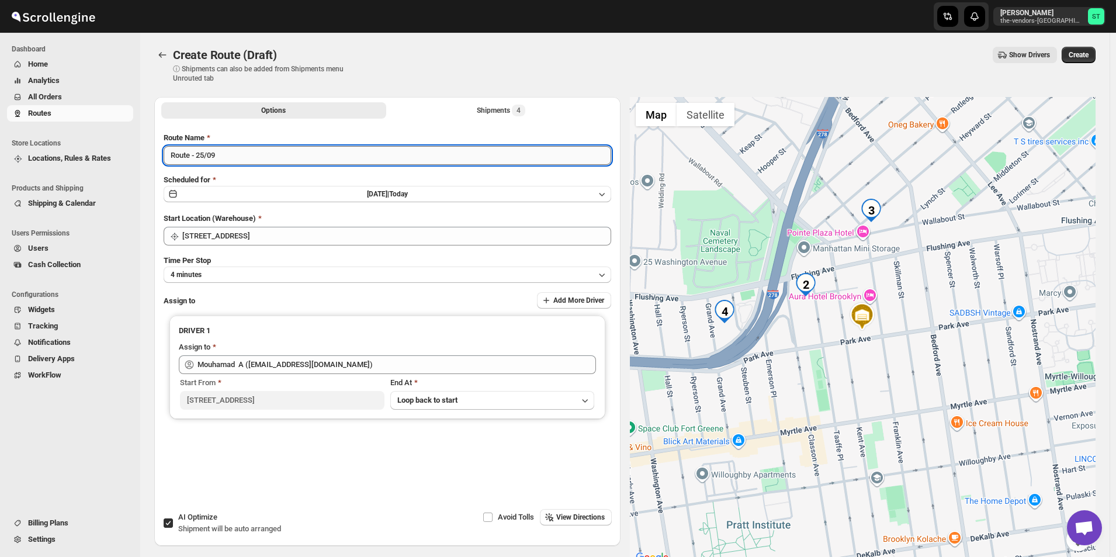
paste input "Mouhamad"
click at [213, 154] on input "Route - 25/09Mouhamad" at bounding box center [388, 155] width 448 height 19
click at [217, 157] on input "Route - 25/09Mouhamad" at bounding box center [388, 155] width 448 height 19
type input "Route - 25/09 [GEOGRAPHIC_DATA]"
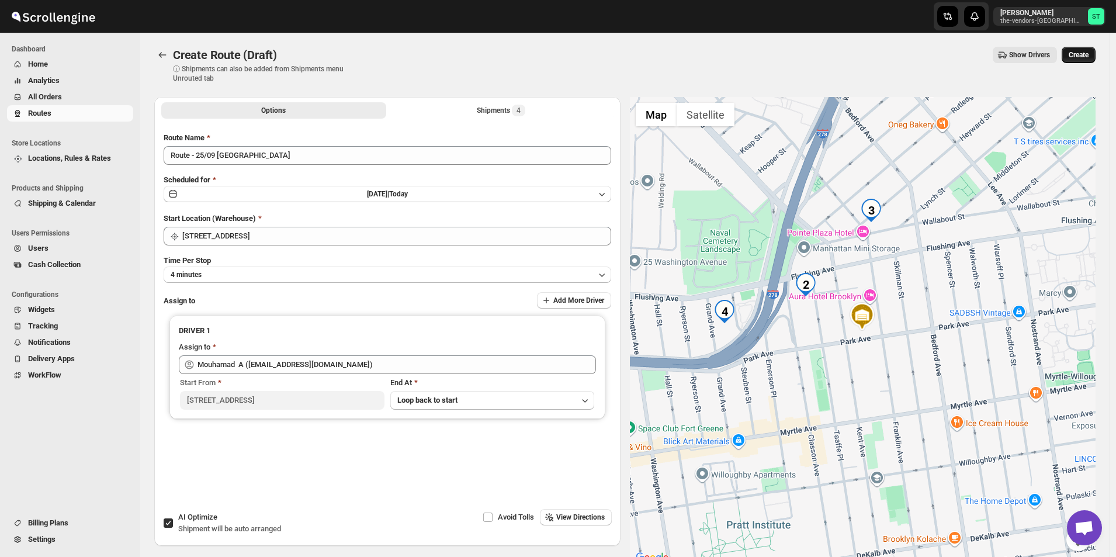
drag, startPoint x: 1086, startPoint y: 58, endPoint x: 1080, endPoint y: 57, distance: 6.1
click at [1085, 58] on span "Create" at bounding box center [1079, 54] width 20 height 9
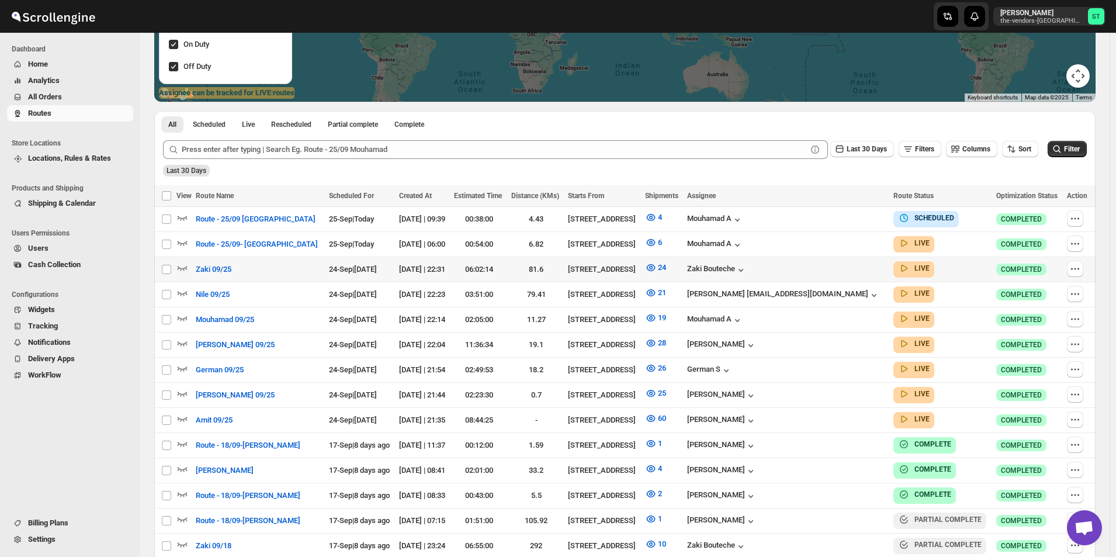
scroll to position [292, 0]
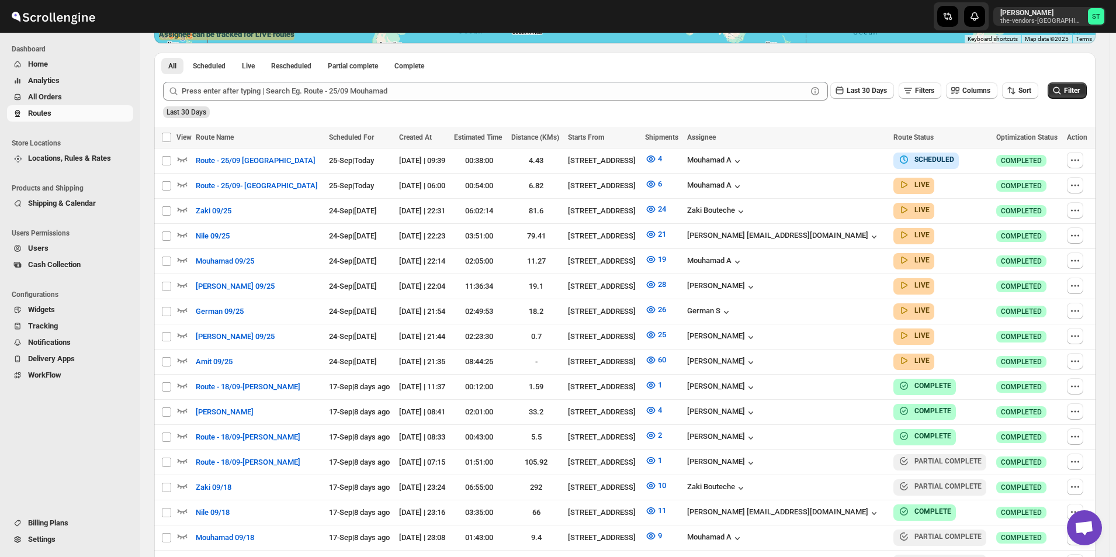
click at [56, 101] on span "All Orders" at bounding box center [45, 96] width 34 height 9
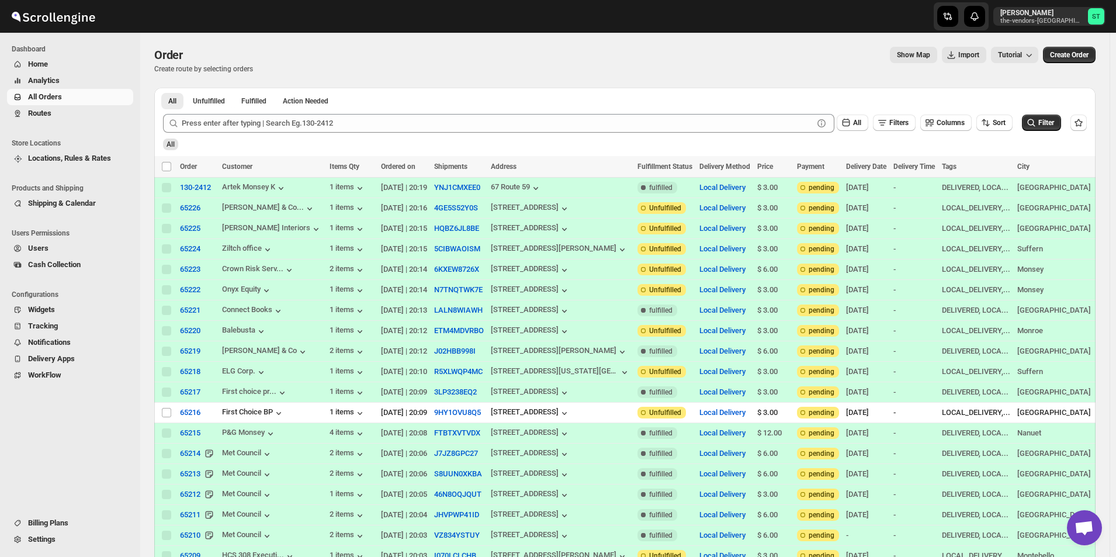
click at [69, 97] on span "All Orders" at bounding box center [79, 97] width 103 height 12
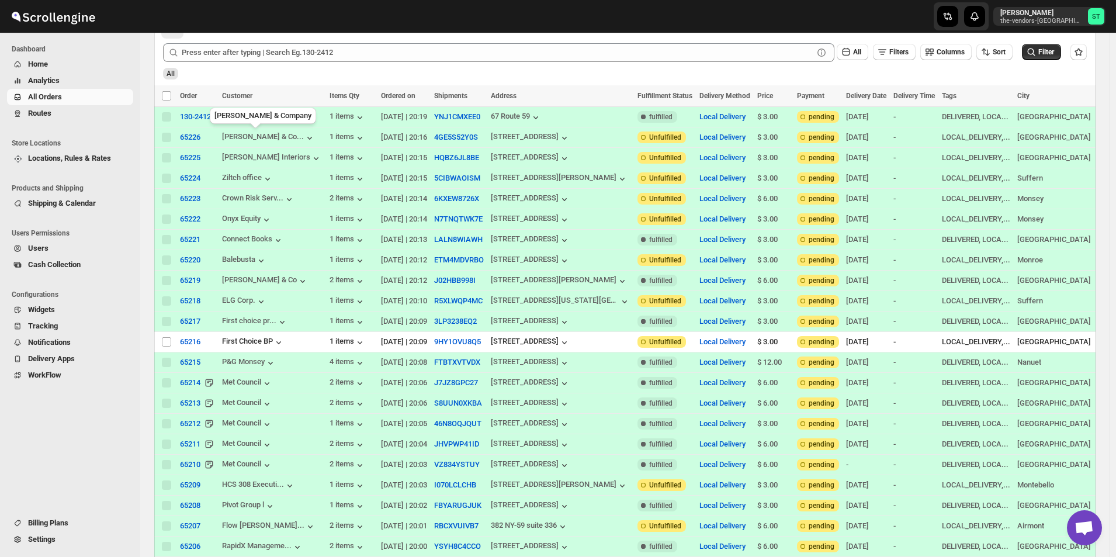
scroll to position [58, 0]
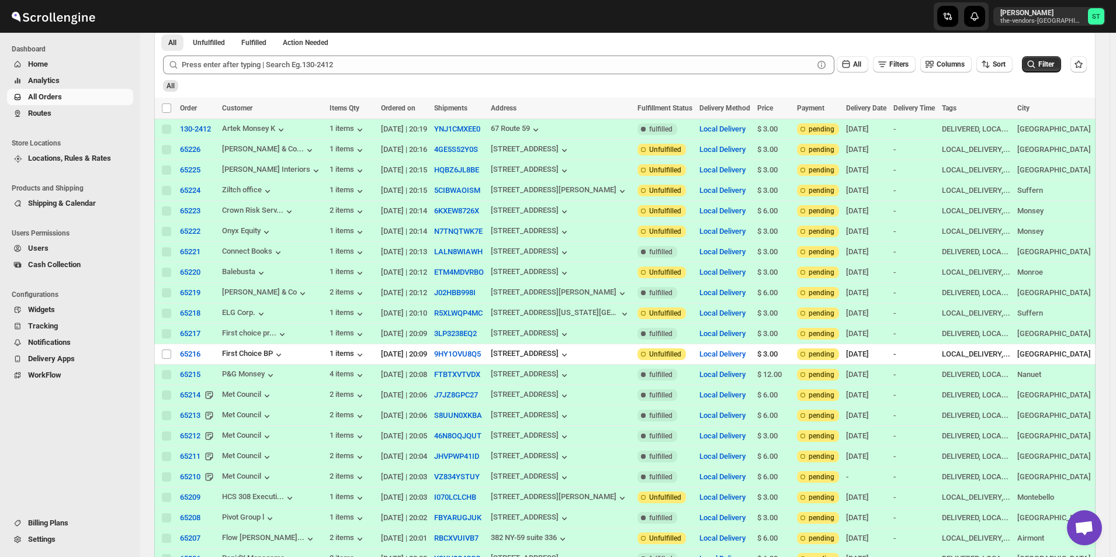
click at [51, 112] on span "Routes" at bounding box center [39, 113] width 23 height 9
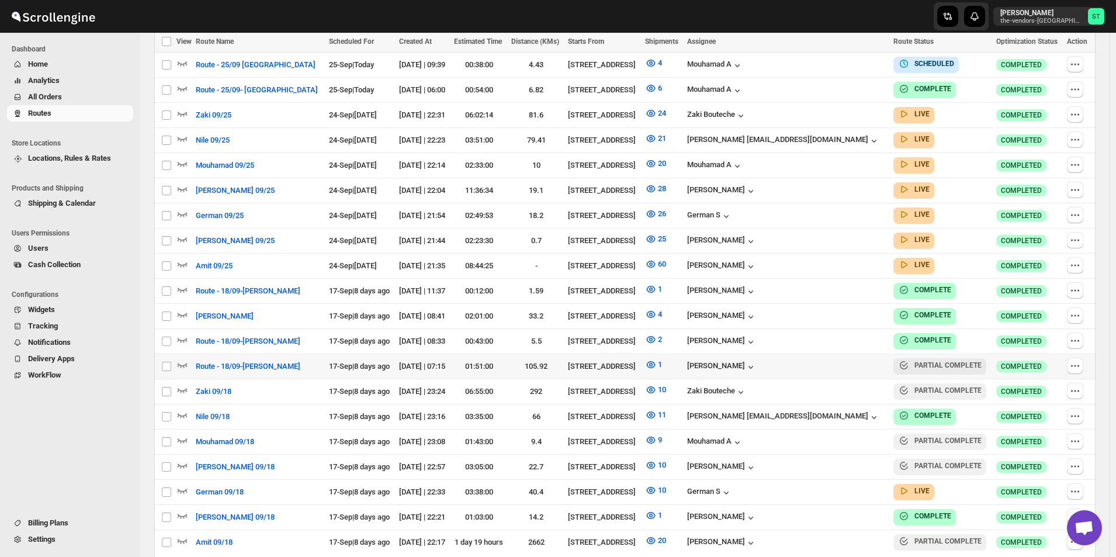
scroll to position [409, 0]
